Goal: Information Seeking & Learning: Learn about a topic

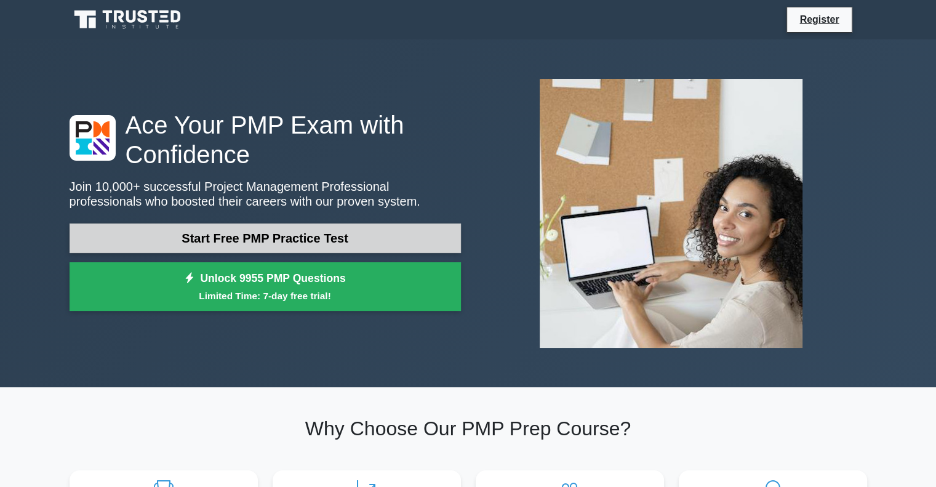
click at [255, 247] on link "Start Free PMP Practice Test" at bounding box center [265, 238] width 391 height 30
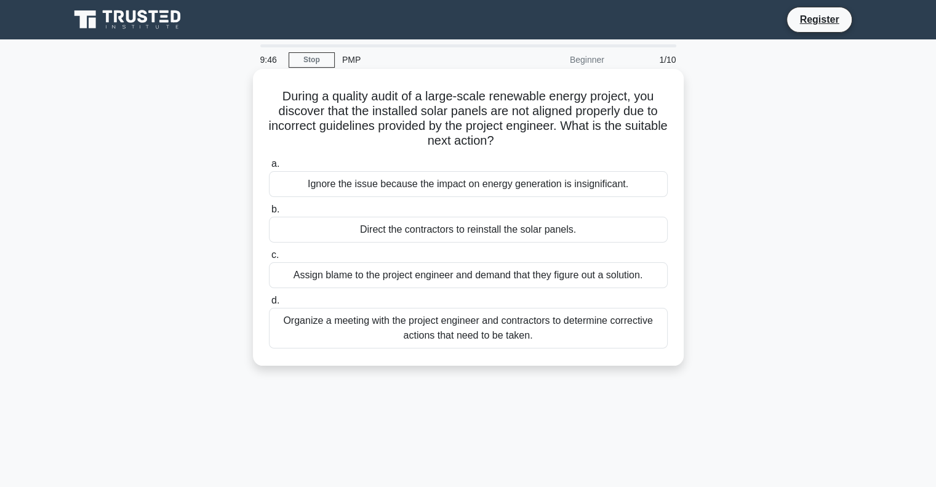
drag, startPoint x: 277, startPoint y: 97, endPoint x: 579, endPoint y: 151, distance: 306.4
click at [579, 151] on div "During a quality audit of a large-scale renewable energy project, you discover …" at bounding box center [468, 217] width 421 height 287
click at [481, 332] on div "Organize a meeting with the project engineer and contractors to determine corre…" at bounding box center [468, 328] width 399 height 41
click at [269, 305] on input "d. Organize a meeting with the project engineer and contractors to determine co…" at bounding box center [269, 301] width 0 height 8
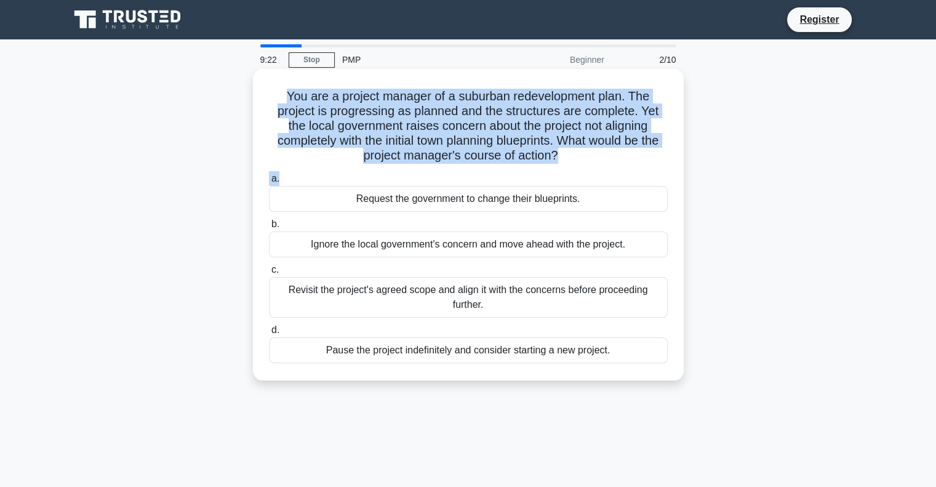
drag, startPoint x: 280, startPoint y: 92, endPoint x: 450, endPoint y: 174, distance: 188.9
click at [450, 174] on div "You are a project manager of a suburban redevelopment plan. The project is prog…" at bounding box center [468, 225] width 421 height 302
click at [450, 174] on label "a. Request the government to change their blueprints." at bounding box center [468, 191] width 399 height 41
click at [269, 175] on input "a. Request the government to change their blueprints." at bounding box center [269, 179] width 0 height 8
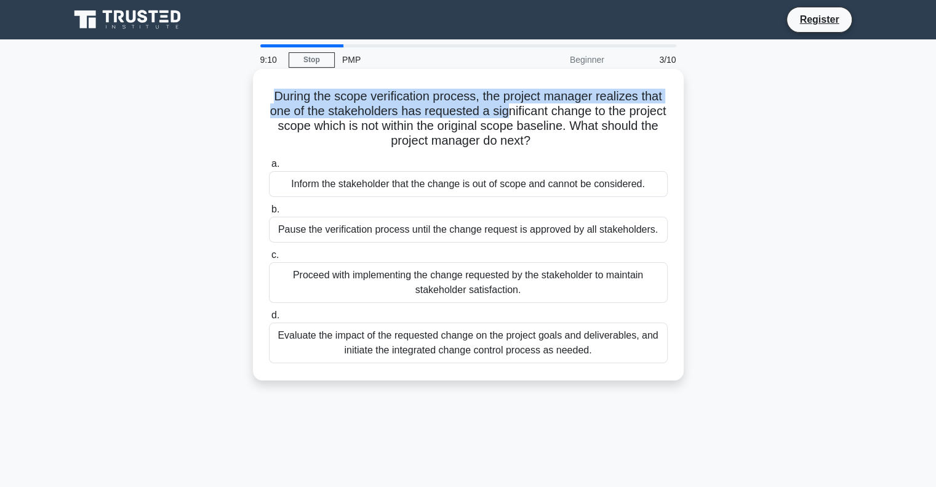
drag, startPoint x: 271, startPoint y: 88, endPoint x: 527, endPoint y: 115, distance: 257.5
click at [527, 115] on h5 "During the scope verification process, the project manager realizes that one of…" at bounding box center [468, 119] width 401 height 60
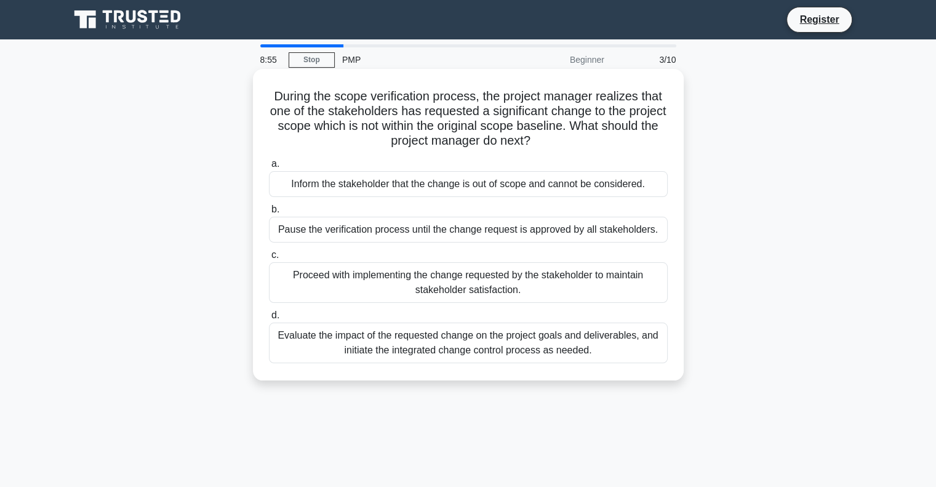
click at [443, 353] on div "Evaluate the impact of the requested change on the project goals and deliverabl…" at bounding box center [468, 343] width 399 height 41
click at [269, 319] on input "d. Evaluate the impact of the requested change on the project goals and deliver…" at bounding box center [269, 315] width 0 height 8
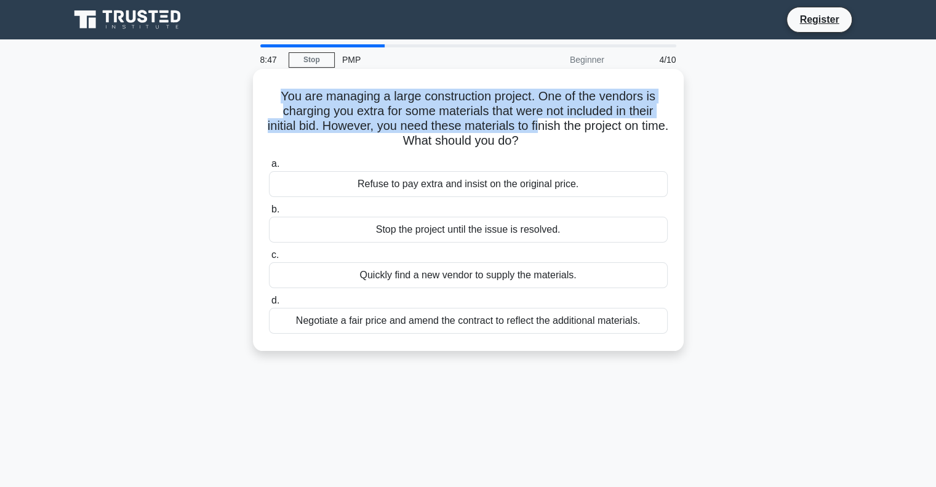
drag, startPoint x: 276, startPoint y: 98, endPoint x: 556, endPoint y: 126, distance: 282.1
click at [556, 126] on h5 "You are managing a large construction project. One of the vendors is charging y…" at bounding box center [468, 119] width 401 height 60
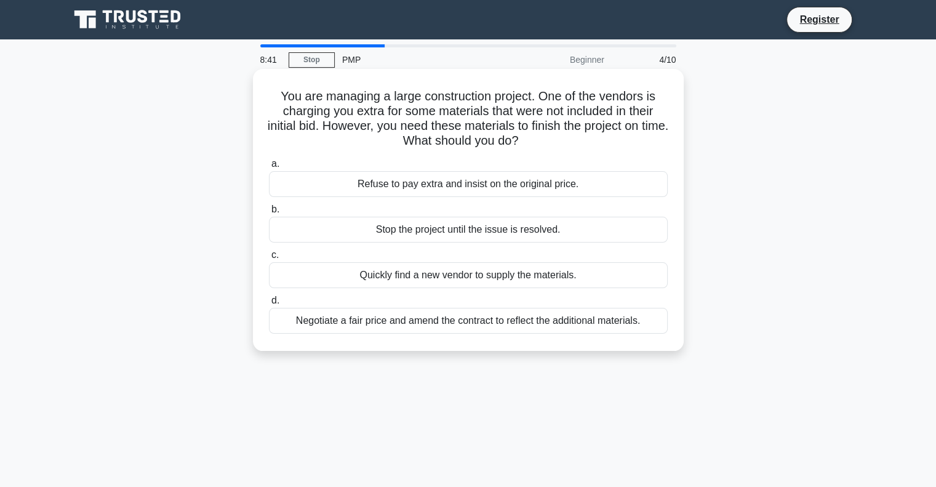
drag, startPoint x: 484, startPoint y: 335, endPoint x: 484, endPoint y: 328, distance: 6.8
click at [484, 328] on div "a. Refuse to pay extra and insist on the original price. b. Stop the project un…" at bounding box center [469, 245] width 414 height 182
click at [484, 328] on div "Negotiate a fair price and amend the contract to reflect the additional materia…" at bounding box center [468, 321] width 399 height 26
click at [269, 305] on input "d. Negotiate a fair price and amend the contract to reflect the additional mate…" at bounding box center [269, 301] width 0 height 8
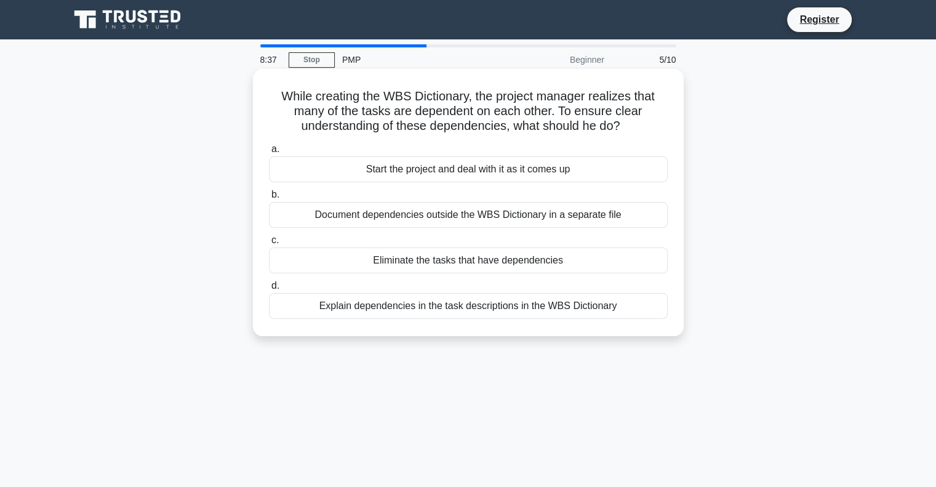
drag, startPoint x: 279, startPoint y: 104, endPoint x: 467, endPoint y: 96, distance: 187.9
click at [467, 96] on h5 "While creating the WBS Dictionary, the project manager realizes that many of th…" at bounding box center [468, 112] width 401 height 46
drag, startPoint x: 463, startPoint y: 85, endPoint x: 465, endPoint y: 103, distance: 18.6
click at [465, 103] on div "While creating the WBS Dictionary, the project manager realizes that many of th…" at bounding box center [468, 202] width 421 height 257
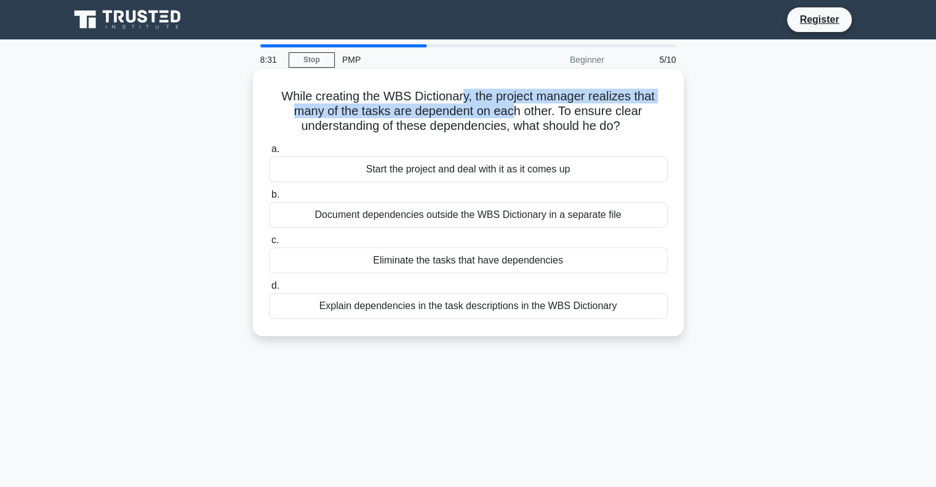
drag, startPoint x: 465, startPoint y: 103, endPoint x: 512, endPoint y: 114, distance: 47.9
click at [512, 114] on h5 "While creating the WBS Dictionary, the project manager realizes that many of th…" at bounding box center [468, 112] width 401 height 46
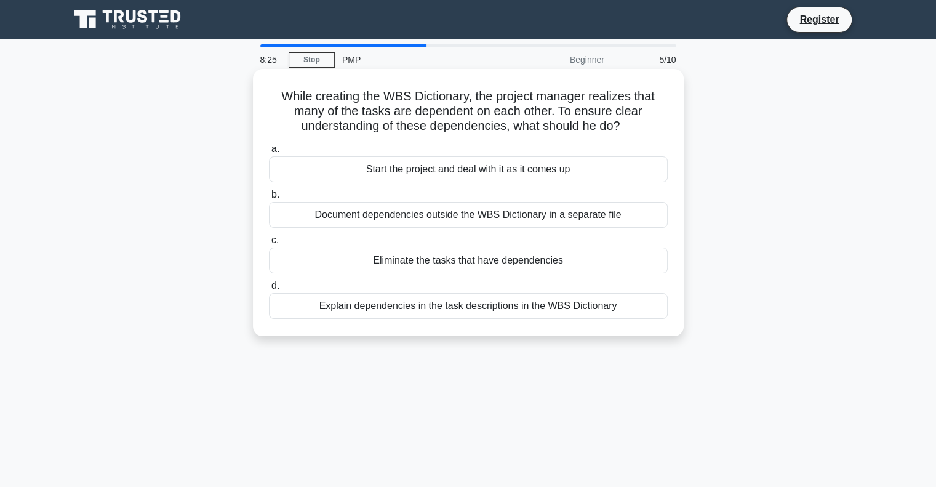
click at [441, 310] on div "Explain dependencies in the task descriptions in the WBS Dictionary" at bounding box center [468, 306] width 399 height 26
click at [269, 290] on input "d. Explain dependencies in the task descriptions in the WBS Dictionary" at bounding box center [269, 286] width 0 height 8
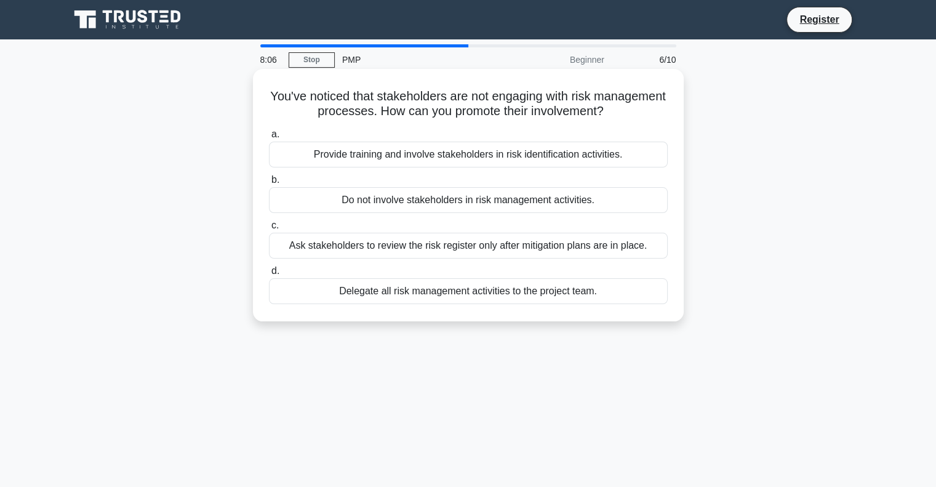
click at [459, 162] on div "Provide training and involve stakeholders in risk identification activities." at bounding box center [468, 155] width 399 height 26
click at [269, 138] on input "a. Provide training and involve stakeholders in risk identification activities." at bounding box center [269, 134] width 0 height 8
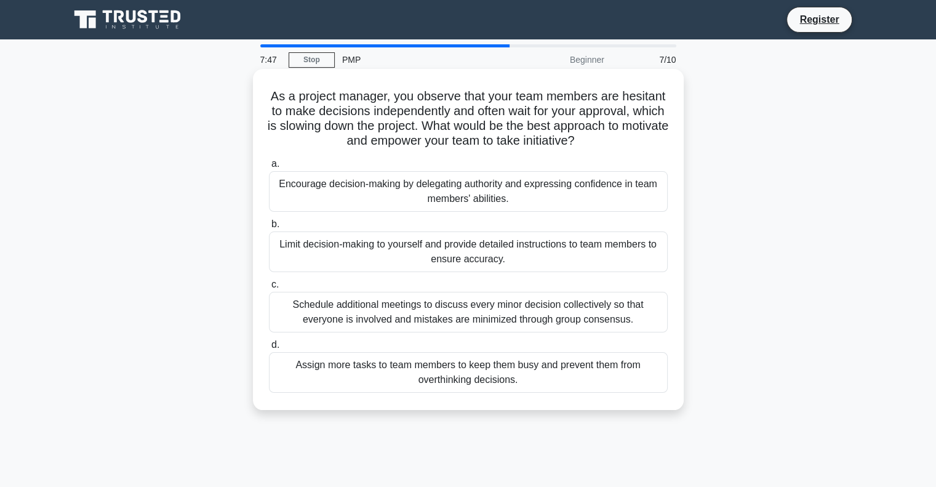
click at [489, 194] on div "Encourage decision-making by delegating authority and expressing confidence in …" at bounding box center [468, 191] width 399 height 41
click at [269, 168] on input "a. Encourage decision-making by delegating authority and expressing confidence …" at bounding box center [269, 164] width 0 height 8
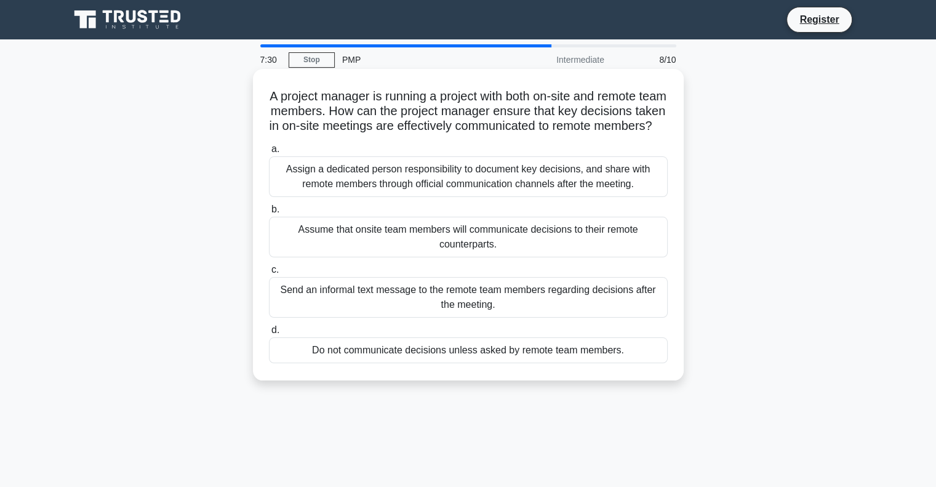
click at [484, 197] on div "Assign a dedicated person responsibility to document key decisions, and share w…" at bounding box center [468, 176] width 399 height 41
click at [269, 153] on input "a. Assign a dedicated person responsibility to document key decisions, and shar…" at bounding box center [269, 149] width 0 height 8
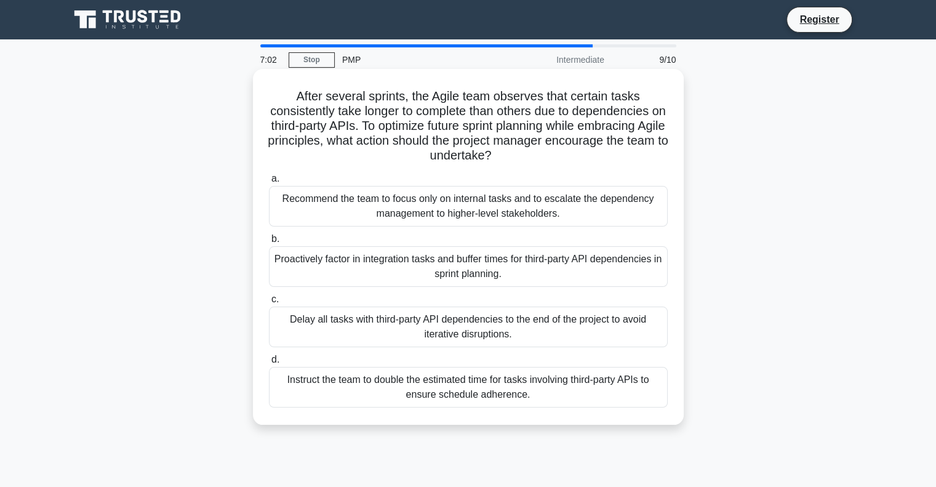
click at [492, 274] on div "Proactively factor in integration tasks and buffer times for third-party API de…" at bounding box center [468, 266] width 399 height 41
click at [269, 243] on input "b. Proactively factor in integration tasks and buffer times for third-party API…" at bounding box center [269, 239] width 0 height 8
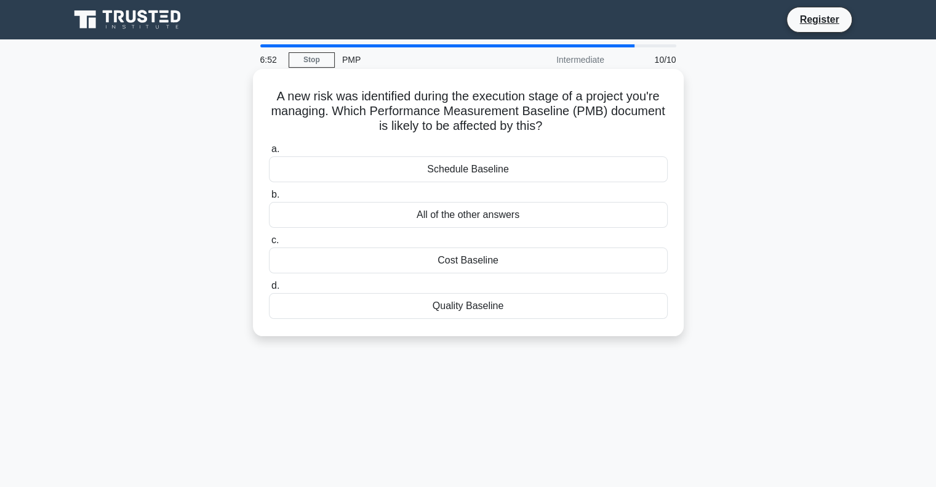
click at [480, 217] on div "All of the other answers" at bounding box center [468, 215] width 399 height 26
click at [269, 199] on input "b. All of the other answers" at bounding box center [269, 195] width 0 height 8
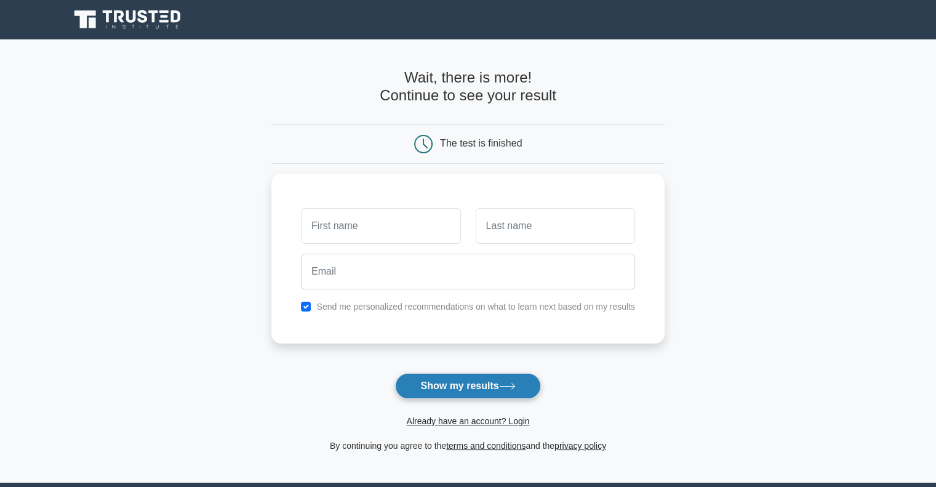
click at [492, 379] on button "Show my results" at bounding box center [467, 386] width 145 height 26
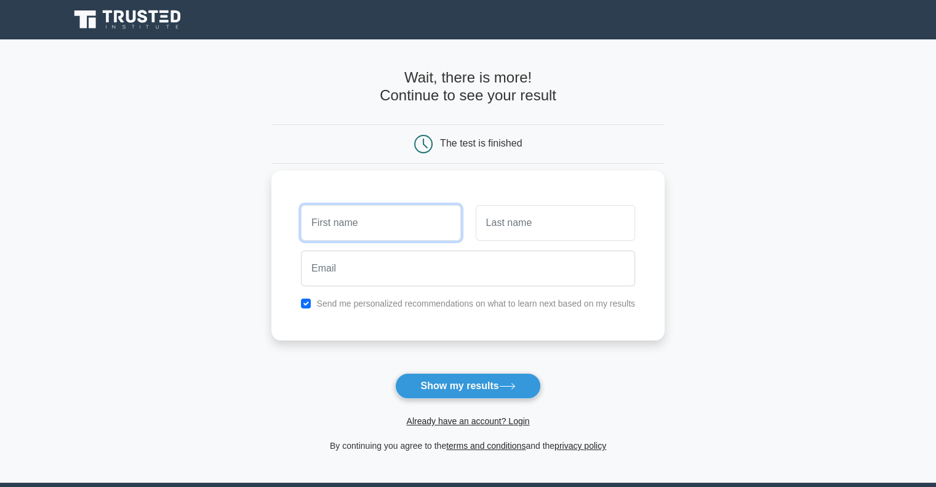
click at [398, 220] on input "text" at bounding box center [380, 223] width 159 height 36
type input "a"
click at [526, 223] on input "text" at bounding box center [555, 223] width 159 height 36
type input "b"
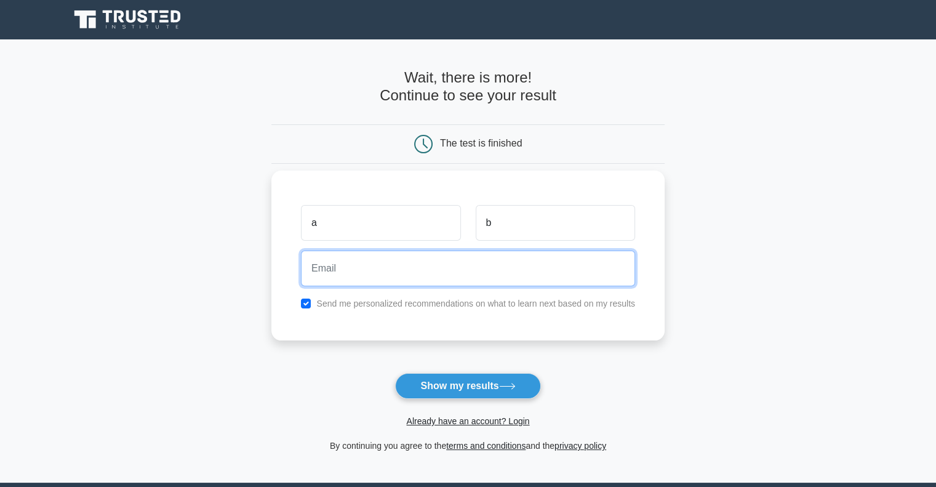
click at [467, 279] on input "email" at bounding box center [468, 269] width 334 height 36
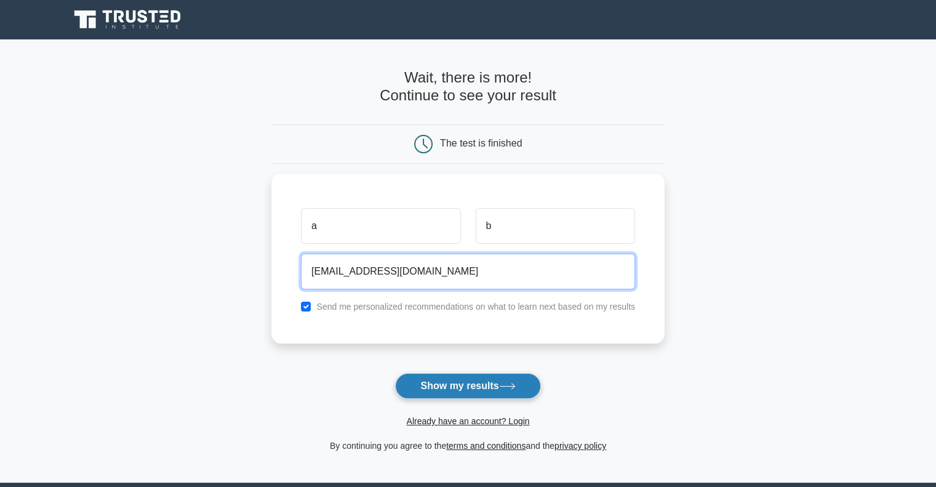
type input "[EMAIL_ADDRESS][DOMAIN_NAME]"
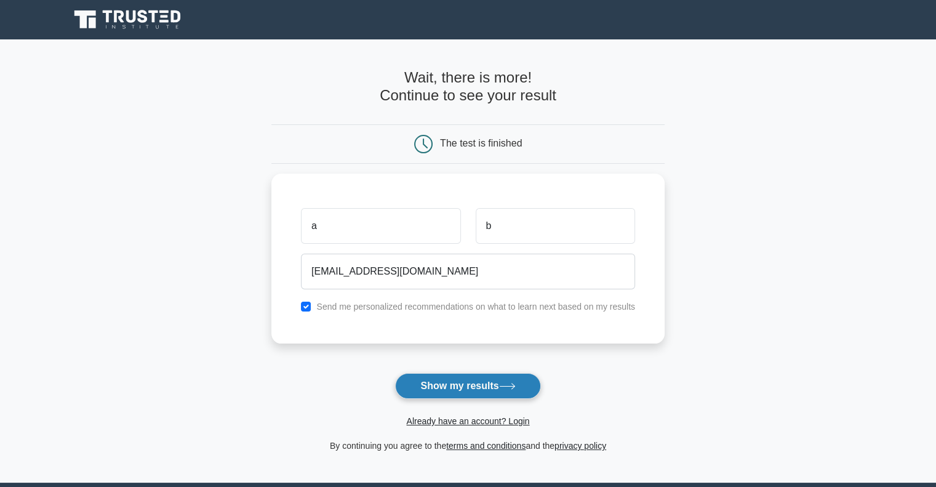
click at [480, 378] on button "Show my results" at bounding box center [467, 386] width 145 height 26
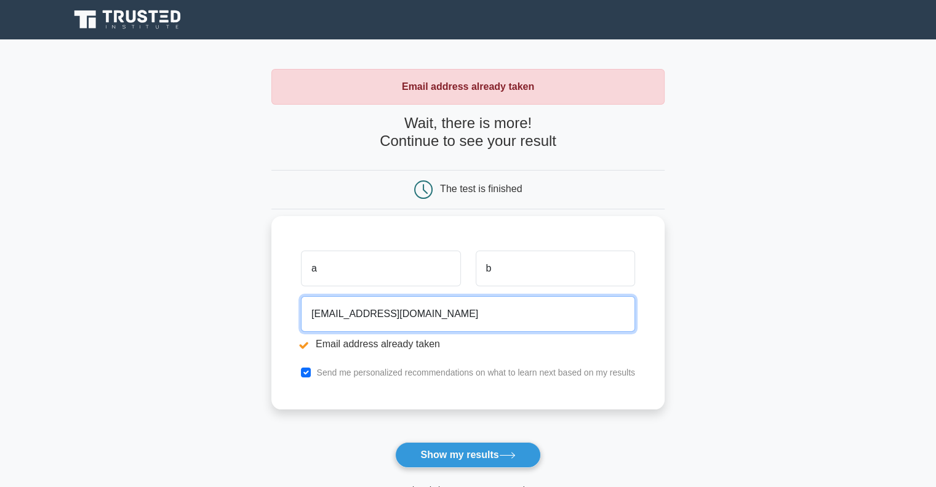
click at [456, 318] on input "none@none.com" at bounding box center [468, 314] width 334 height 36
drag, startPoint x: 403, startPoint y: 317, endPoint x: 334, endPoint y: 316, distance: 68.3
click at [334, 316] on input "none@none.com" at bounding box center [468, 314] width 334 height 36
type input "noneret@gmail.com"
click at [395, 442] on button "Show my results" at bounding box center [467, 455] width 145 height 26
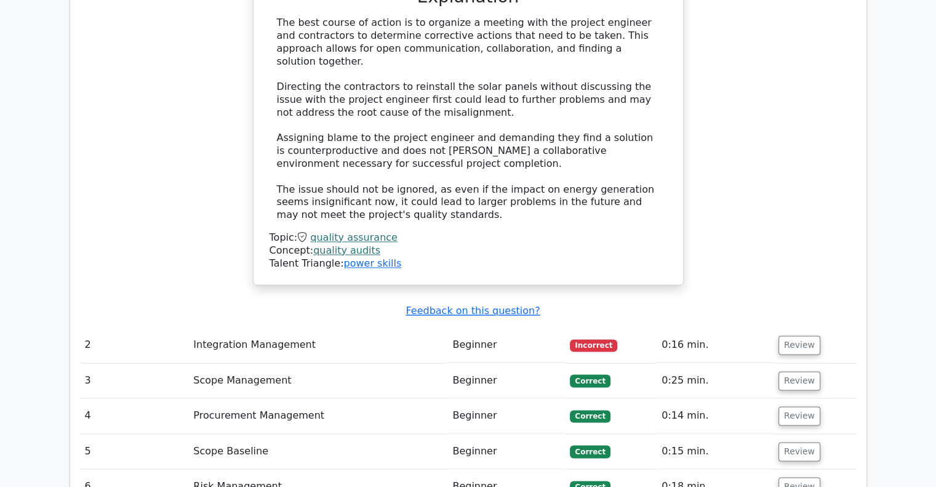
scroll to position [1506, 0]
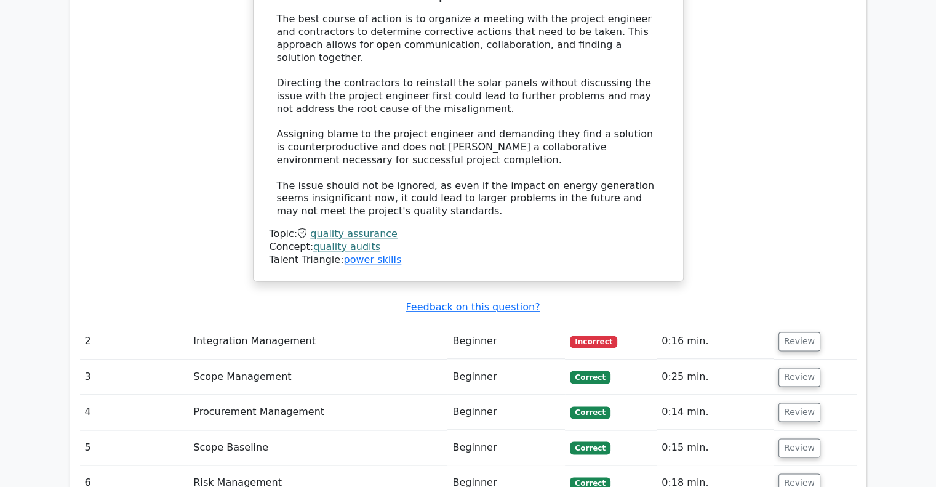
click at [437, 324] on td "Integration Management" at bounding box center [317, 341] width 259 height 35
click at [801, 332] on button "Review" at bounding box center [800, 341] width 42 height 19
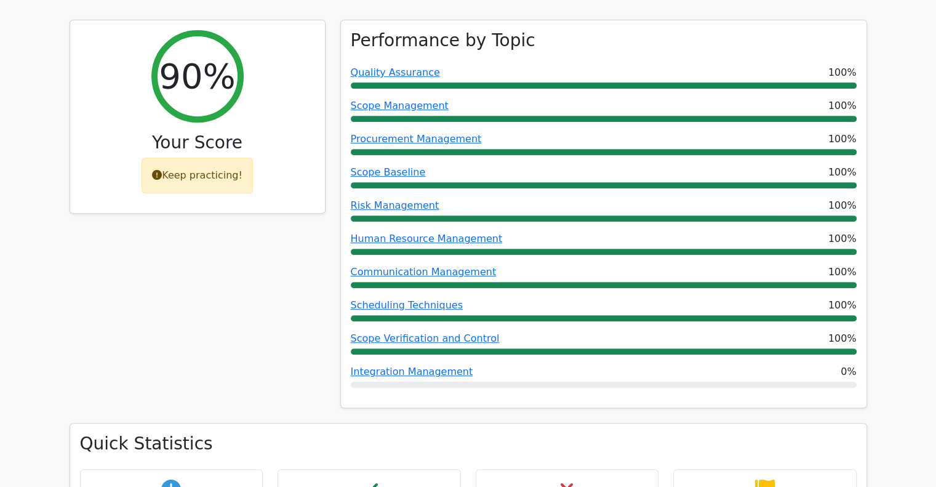
scroll to position [531, 0]
